Goal: Task Accomplishment & Management: Manage account settings

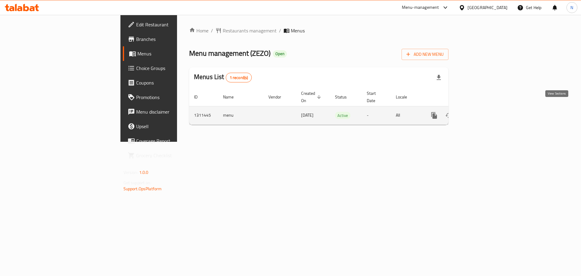
click at [482, 112] on icon "enhanced table" at bounding box center [477, 115] width 7 height 7
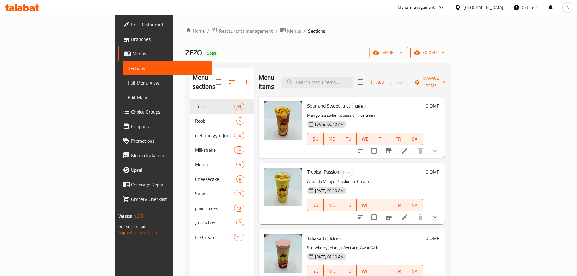
click at [444, 53] on span "export" at bounding box center [429, 53] width 29 height 8
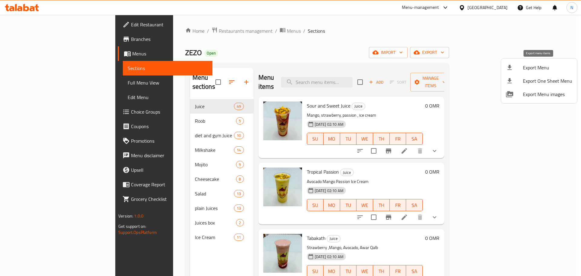
click at [538, 66] on span "Export Menu" at bounding box center [547, 67] width 49 height 7
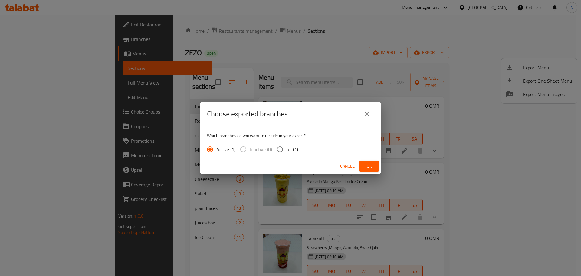
click at [370, 162] on span "Ok" at bounding box center [369, 166] width 10 height 8
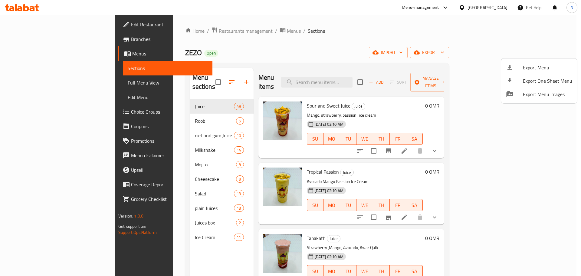
click at [25, 83] on div at bounding box center [290, 138] width 581 height 276
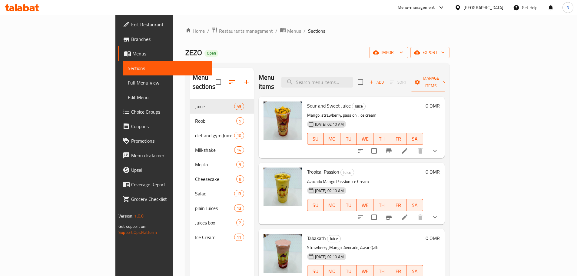
drag, startPoint x: 25, startPoint y: 83, endPoint x: 29, endPoint y: 75, distance: 9.2
click at [128, 83] on span "Full Menu View" at bounding box center [167, 82] width 79 height 7
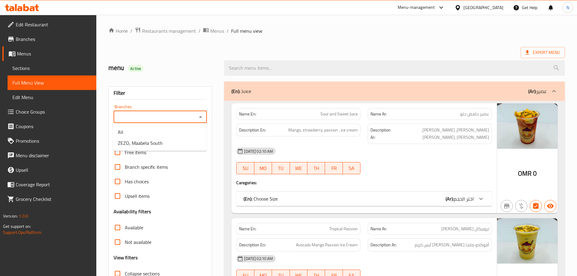
click at [154, 118] on input "Branches" at bounding box center [155, 117] width 80 height 8
click at [163, 139] on li "ZEZO, Maabela South" at bounding box center [160, 142] width 94 height 11
type input "ZEZO, Maabela South"
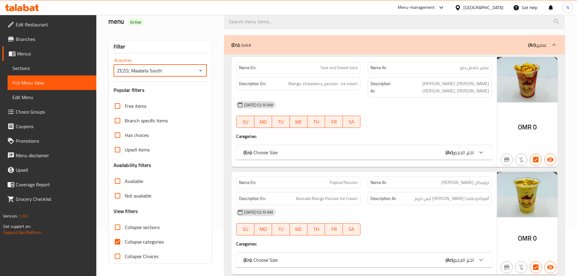
scroll to position [137, 0]
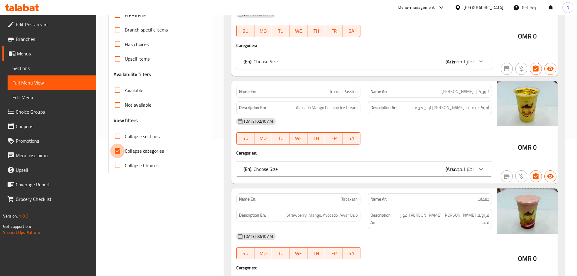
click at [118, 152] on input "Collapse categories" at bounding box center [117, 150] width 15 height 15
checkbox input "false"
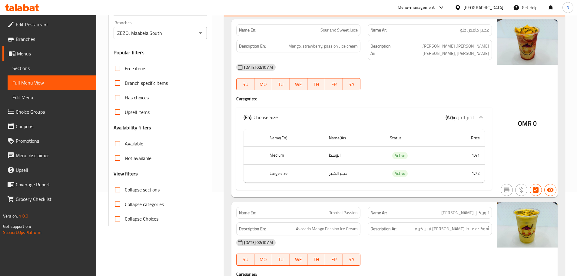
scroll to position [91, 0]
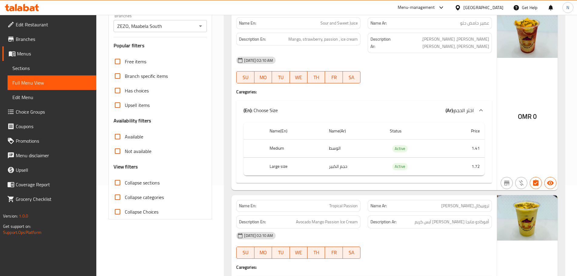
drag, startPoint x: 52, startPoint y: 56, endPoint x: 55, endPoint y: 28, distance: 27.5
click at [52, 56] on span "Menus" at bounding box center [54, 53] width 74 height 7
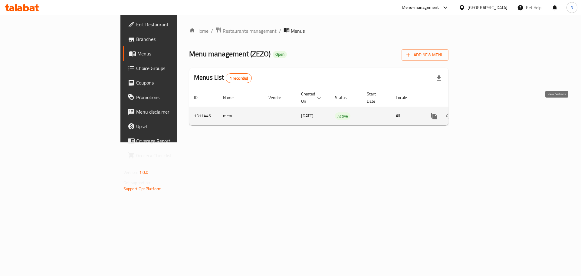
click at [482, 112] on icon "enhanced table" at bounding box center [477, 115] width 7 height 7
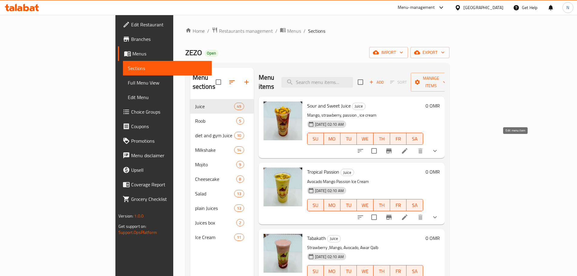
click at [408, 147] on icon at bounding box center [404, 150] width 7 height 7
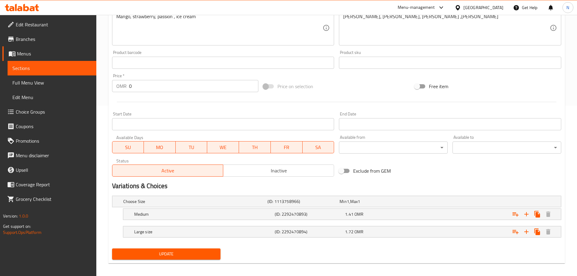
scroll to position [174, 0]
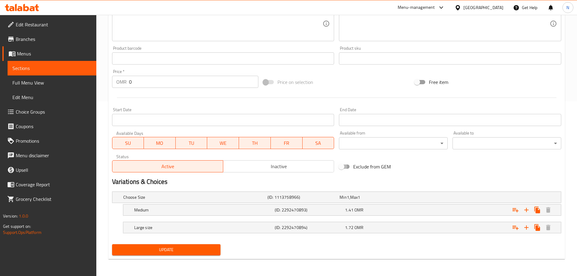
click at [341, 168] on input "Exclude from GEM" at bounding box center [341, 167] width 35 height 12
click at [189, 249] on span "Update" at bounding box center [166, 250] width 99 height 8
click at [342, 163] on input "Exclude from GEM" at bounding box center [347, 167] width 35 height 12
checkbox input "false"
click at [189, 253] on span "Update" at bounding box center [166, 250] width 99 height 8
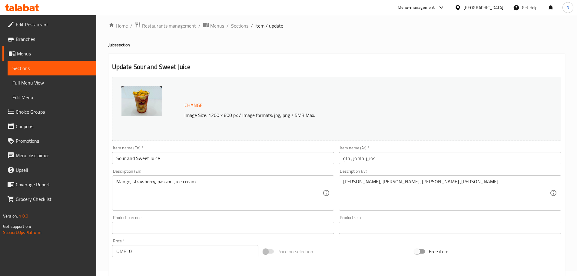
scroll to position [0, 0]
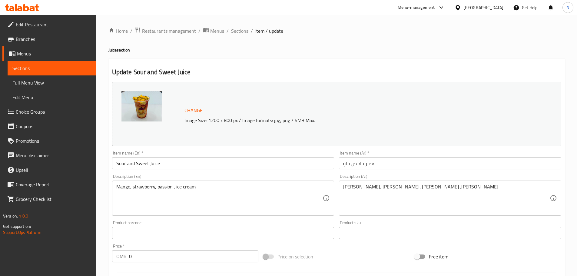
click at [47, 38] on span "Branches" at bounding box center [54, 38] width 76 height 7
